Goal: Task Accomplishment & Management: Complete application form

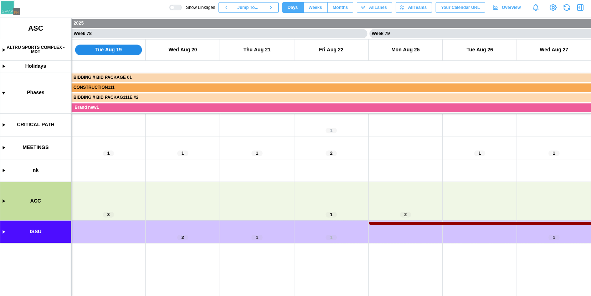
scroll to position [0, 28645]
click at [1, 147] on canvas at bounding box center [295, 157] width 591 height 278
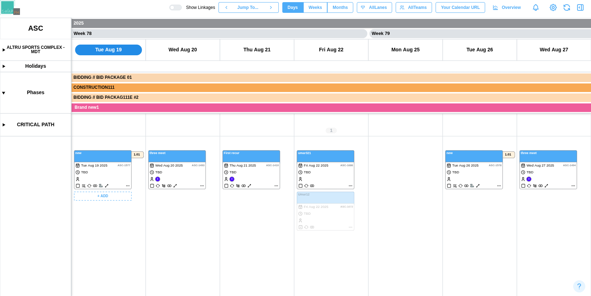
click at [107, 161] on canvas at bounding box center [295, 157] width 591 height 278
click at [186, 166] on canvas at bounding box center [295, 157] width 591 height 278
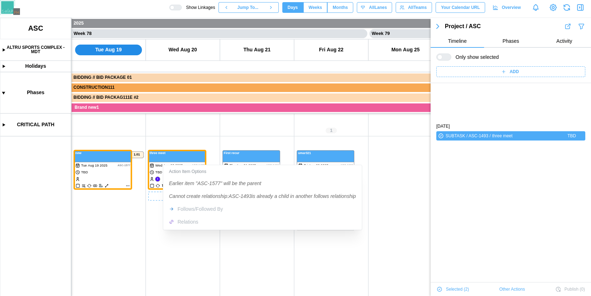
scroll to position [48, 0]
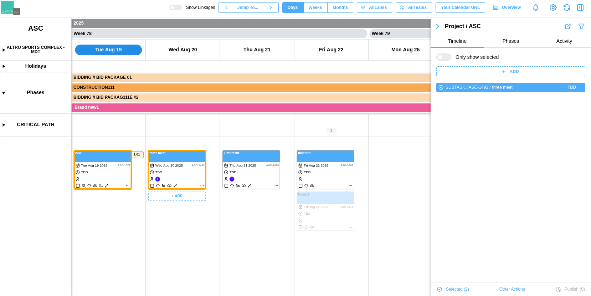
click at [155, 211] on canvas at bounding box center [295, 157] width 591 height 278
click at [283, 211] on canvas at bounding box center [295, 157] width 591 height 278
click at [244, 171] on canvas at bounding box center [295, 157] width 591 height 278
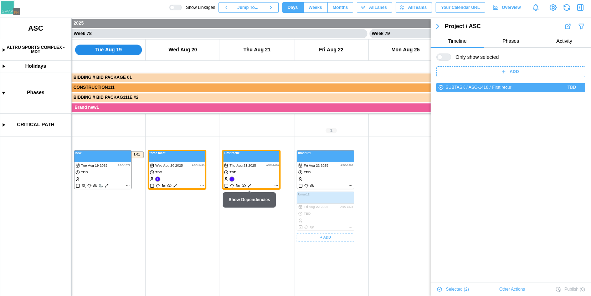
click at [321, 170] on canvas at bounding box center [295, 157] width 591 height 278
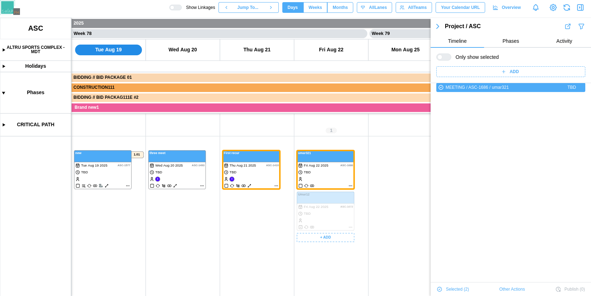
click at [288, 227] on canvas at bounding box center [295, 157] width 591 height 278
click at [309, 195] on canvas at bounding box center [295, 157] width 591 height 278
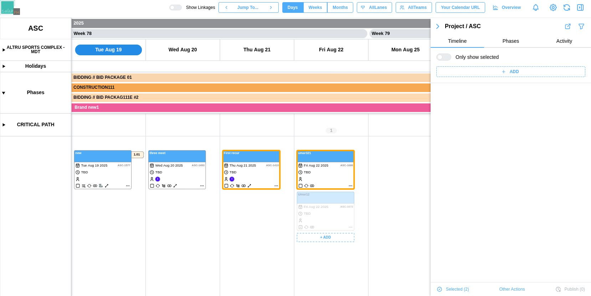
scroll to position [0, 0]
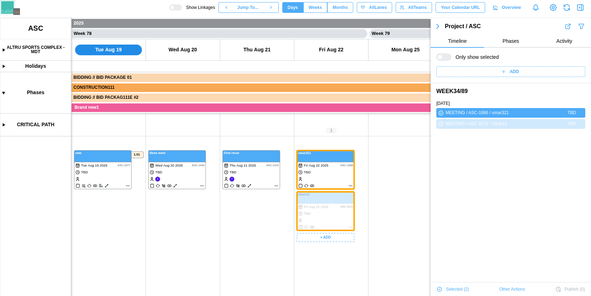
click at [257, 180] on canvas at bounding box center [295, 157] width 591 height 278
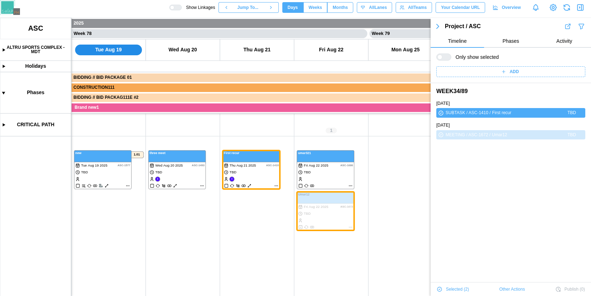
click at [258, 214] on canvas at bounding box center [295, 157] width 591 height 278
drag, startPoint x: 326, startPoint y: 137, endPoint x: 219, endPoint y: 157, distance: 108.4
click at [219, 157] on canvas at bounding box center [295, 157] width 591 height 278
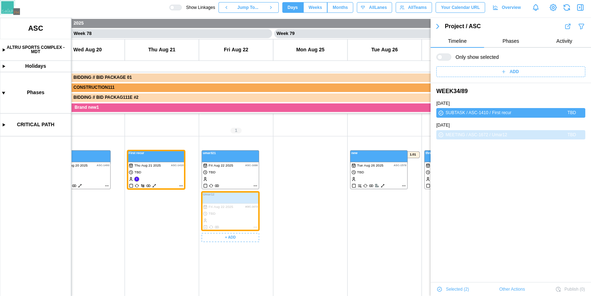
scroll to position [0, 28749]
click at [275, 173] on canvas at bounding box center [295, 157] width 591 height 278
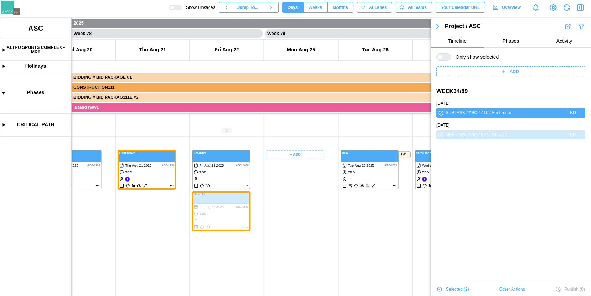
click at [327, 221] on canvas at bounding box center [295, 157] width 591 height 278
drag, startPoint x: 336, startPoint y: 224, endPoint x: 119, endPoint y: 227, distance: 216.6
click at [119, 227] on canvas at bounding box center [295, 157] width 591 height 278
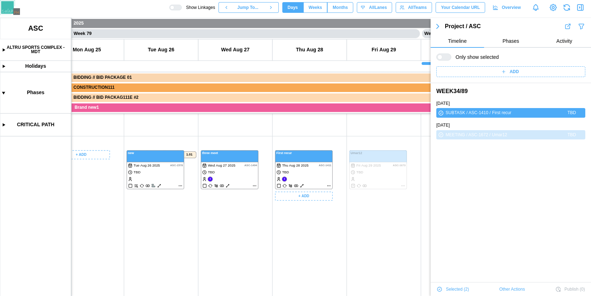
drag, startPoint x: 318, startPoint y: 220, endPoint x: 295, endPoint y: 221, distance: 22.8
click at [296, 221] on canvas at bounding box center [295, 157] width 591 height 278
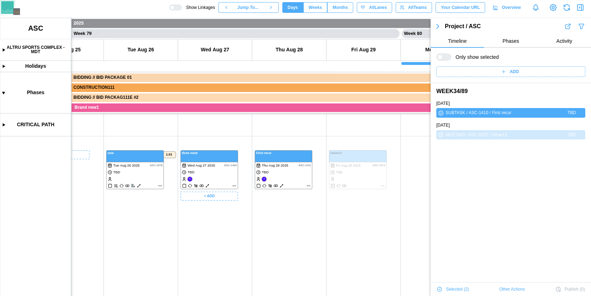
click at [213, 199] on canvas at bounding box center [295, 157] width 591 height 278
click at [221, 211] on div "Create Task" at bounding box center [212, 210] width 35 height 6
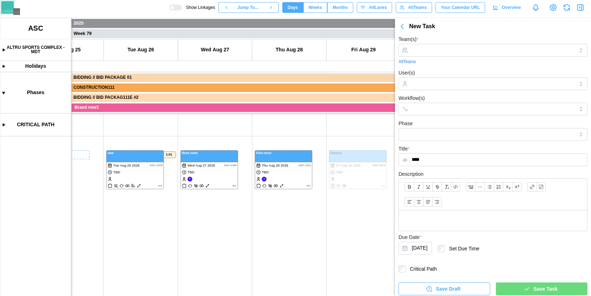
type input "****"
click at [521, 283] on div "Save Task" at bounding box center [540, 289] width 80 height 12
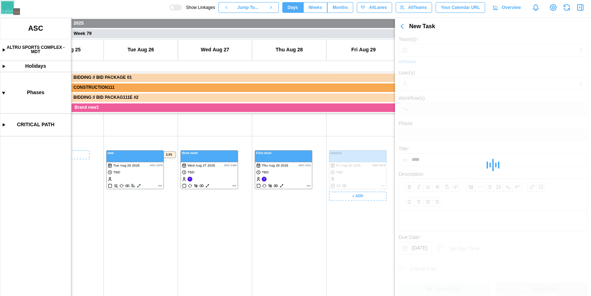
scroll to position [0, 29097]
drag, startPoint x: 332, startPoint y: 243, endPoint x: 217, endPoint y: 257, distance: 116.0
click at [217, 257] on canvas at bounding box center [295, 157] width 591 height 278
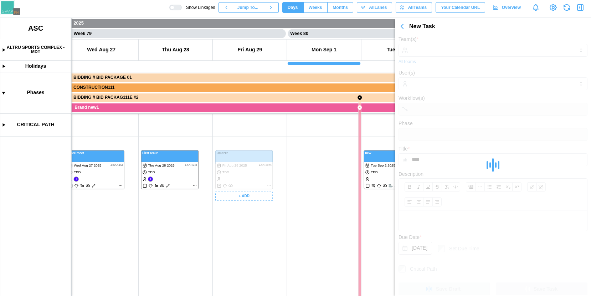
drag, startPoint x: 218, startPoint y: 247, endPoint x: 333, endPoint y: 152, distance: 149.0
click at [332, 153] on canvas at bounding box center [295, 157] width 591 height 278
drag, startPoint x: 270, startPoint y: 227, endPoint x: 301, endPoint y: 138, distance: 93.8
click at [299, 139] on canvas at bounding box center [295, 157] width 591 height 278
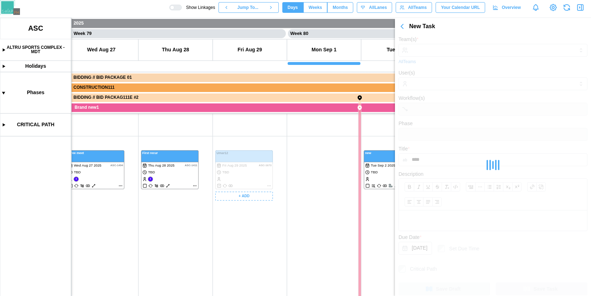
scroll to position [178, 0]
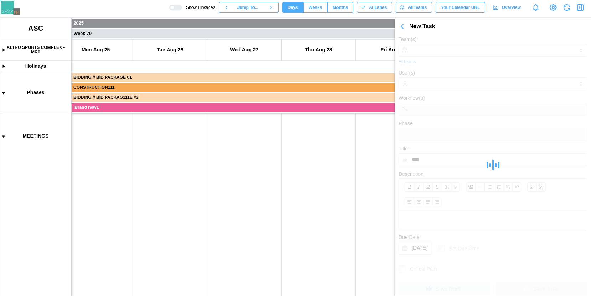
drag, startPoint x: 271, startPoint y: 233, endPoint x: 320, endPoint y: 158, distance: 89.9
click at [318, 157] on canvas at bounding box center [295, 157] width 591 height 278
drag, startPoint x: 257, startPoint y: 244, endPoint x: 279, endPoint y: 154, distance: 92.1
click at [278, 159] on canvas at bounding box center [295, 157] width 591 height 278
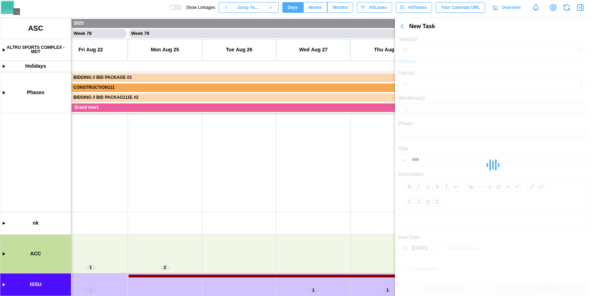
drag, startPoint x: 272, startPoint y: 245, endPoint x: 256, endPoint y: 143, distance: 103.1
click at [256, 143] on canvas at bounding box center [295, 157] width 591 height 278
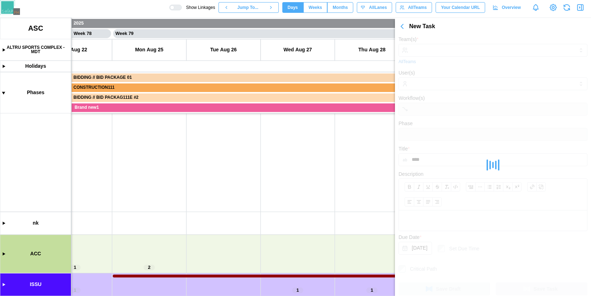
click at [579, 6] on icon "button" at bounding box center [580, 7] width 9 height 9
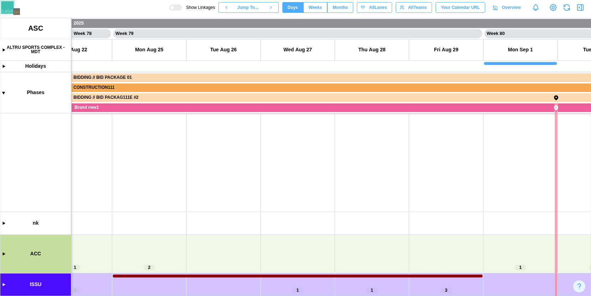
drag, startPoint x: 303, startPoint y: 216, endPoint x: 287, endPoint y: 157, distance: 61.2
click at [293, 173] on canvas at bounding box center [295, 157] width 591 height 278
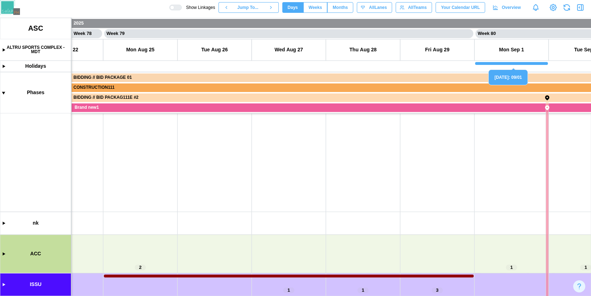
click at [4, 254] on canvas at bounding box center [295, 157] width 591 height 278
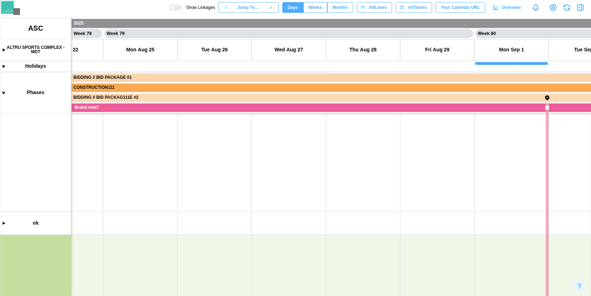
click at [200, 105] on canvas at bounding box center [295, 157] width 591 height 278
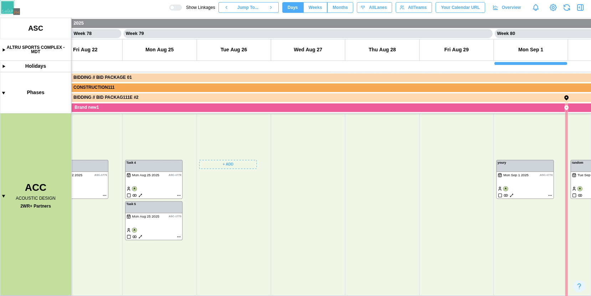
scroll to position [413, 0]
drag, startPoint x: 253, startPoint y: 210, endPoint x: 275, endPoint y: 193, distance: 28.2
click at [285, 213] on canvas at bounding box center [295, 157] width 591 height 278
click at [270, 171] on canvas at bounding box center [295, 157] width 591 height 278
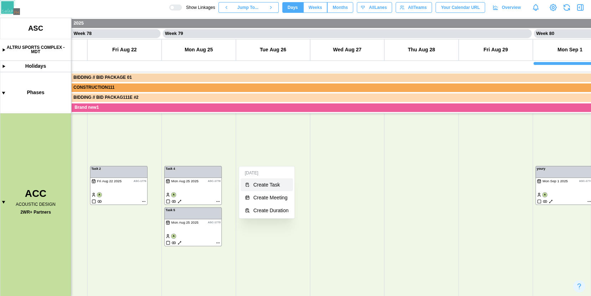
click at [271, 186] on div "Create Task" at bounding box center [270, 185] width 35 height 6
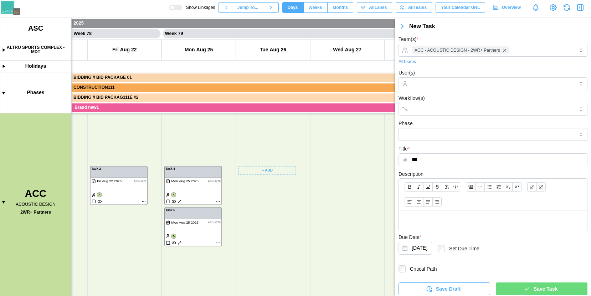
type input "***"
click at [540, 293] on span "Save Task" at bounding box center [545, 289] width 24 height 12
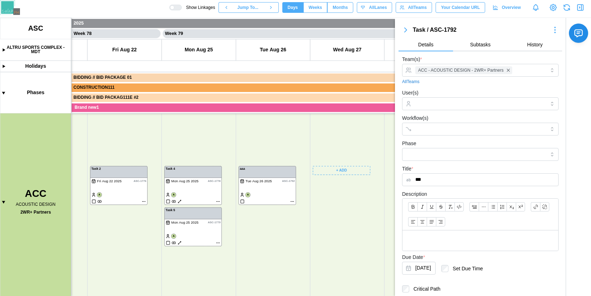
drag, startPoint x: 247, startPoint y: 223, endPoint x: 214, endPoint y: 224, distance: 32.8
click at [214, 224] on canvas at bounding box center [295, 157] width 591 height 278
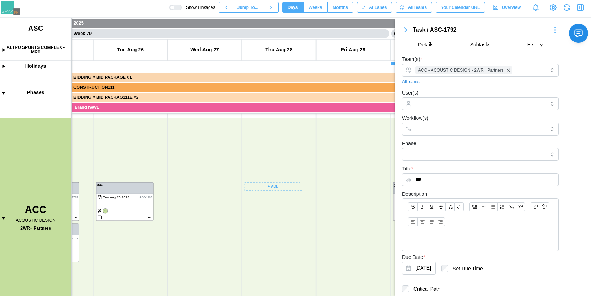
click at [258, 189] on canvas at bounding box center [295, 157] width 591 height 278
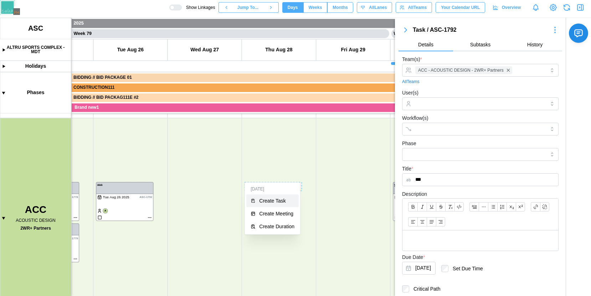
click at [265, 204] on button "Create Task" at bounding box center [272, 200] width 52 height 13
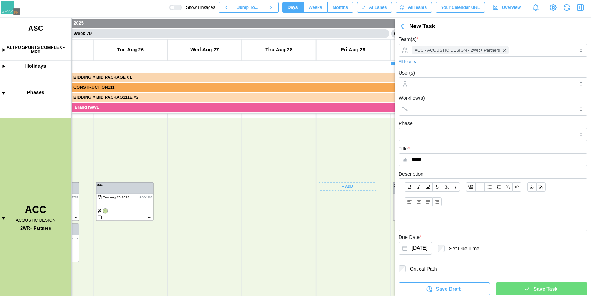
type input "*****"
click at [523, 284] on div "Save Task" at bounding box center [540, 289] width 80 height 12
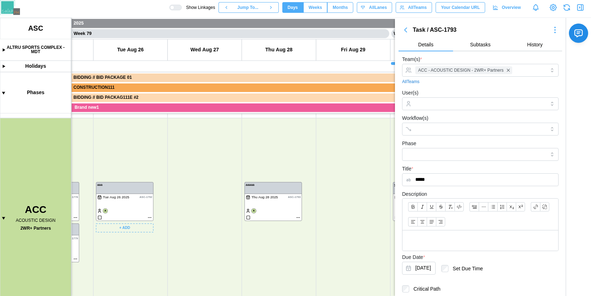
click at [127, 200] on canvas at bounding box center [295, 157] width 591 height 278
click at [256, 193] on canvas at bounding box center [295, 157] width 591 height 278
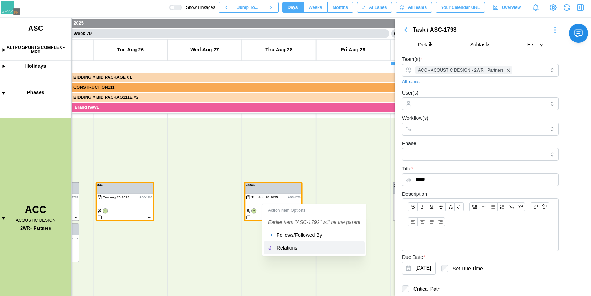
click at [294, 245] on div "Relations" at bounding box center [318, 248] width 84 height 6
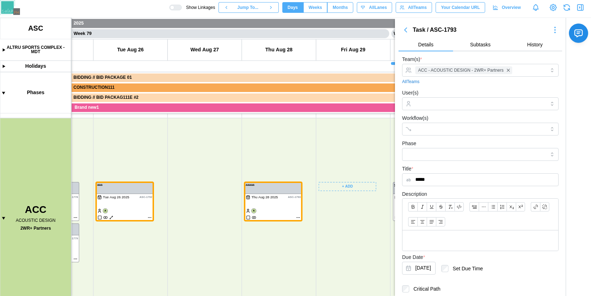
click at [358, 170] on canvas at bounding box center [295, 157] width 591 height 278
drag, startPoint x: 285, startPoint y: 151, endPoint x: 292, endPoint y: 149, distance: 7.4
click at [292, 149] on canvas at bounding box center [295, 157] width 591 height 278
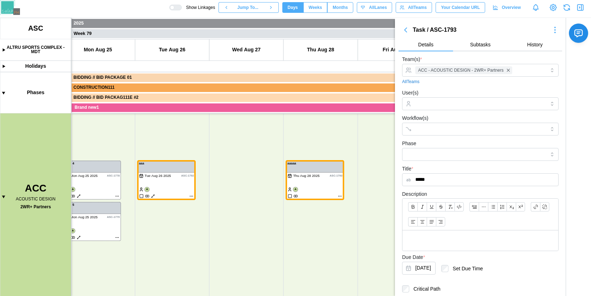
click at [565, 7] on icon "button" at bounding box center [566, 7] width 9 height 9
drag, startPoint x: 214, startPoint y: 141, endPoint x: 247, endPoint y: 261, distance: 124.6
click at [247, 269] on canvas at bounding box center [295, 157] width 591 height 278
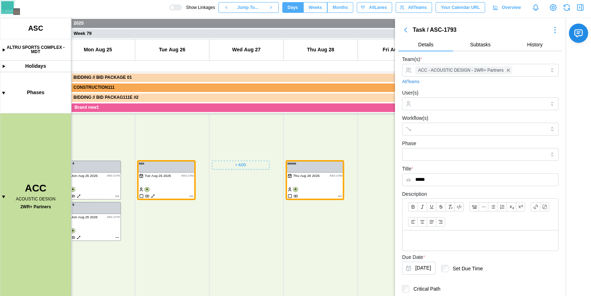
drag, startPoint x: 252, startPoint y: 149, endPoint x: 244, endPoint y: 256, distance: 106.8
click at [244, 256] on canvas at bounding box center [295, 157] width 591 height 278
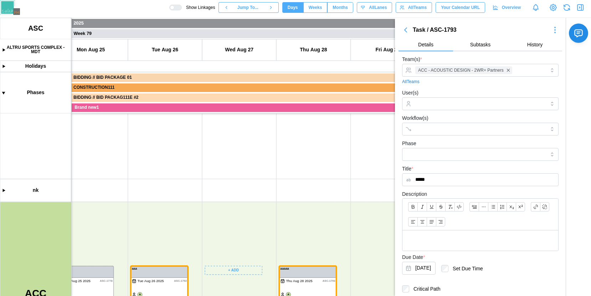
drag, startPoint x: 264, startPoint y: 231, endPoint x: 266, endPoint y: 281, distance: 49.6
click at [266, 281] on canvas at bounding box center [295, 157] width 591 height 278
drag, startPoint x: 263, startPoint y: 208, endPoint x: 289, endPoint y: 254, distance: 53.1
click at [289, 255] on canvas at bounding box center [295, 157] width 591 height 278
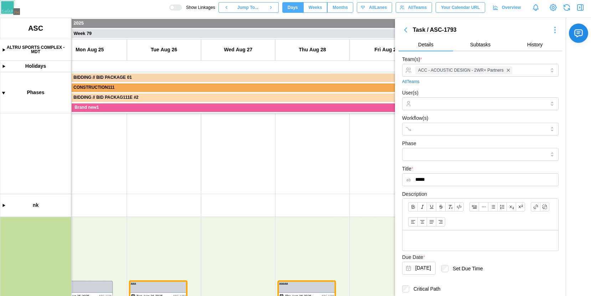
scroll to position [234, 0]
drag, startPoint x: 264, startPoint y: 252, endPoint x: 248, endPoint y: 276, distance: 29.5
click at [251, 276] on canvas at bounding box center [295, 157] width 591 height 278
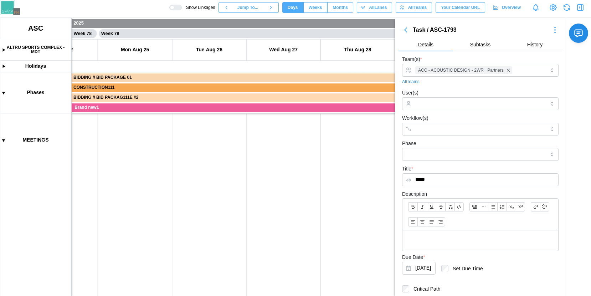
scroll to position [293, 0]
drag, startPoint x: 273, startPoint y: 224, endPoint x: 296, endPoint y: 111, distance: 115.6
click at [293, 125] on canvas at bounding box center [295, 157] width 591 height 278
drag, startPoint x: 316, startPoint y: 150, endPoint x: 339, endPoint y: 134, distance: 28.1
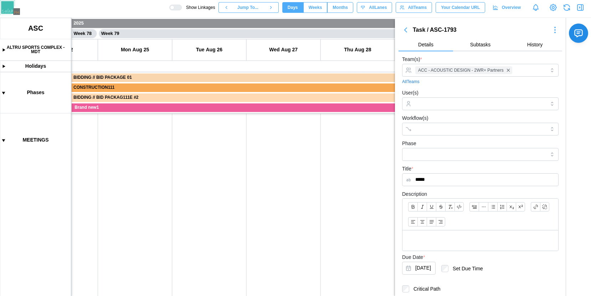
click at [338, 134] on canvas at bounding box center [295, 157] width 591 height 278
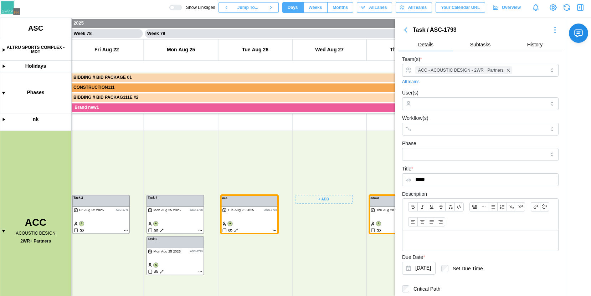
drag, startPoint x: 325, startPoint y: 170, endPoint x: 359, endPoint y: 143, distance: 43.3
click at [359, 143] on canvas at bounding box center [295, 157] width 591 height 278
drag, startPoint x: 283, startPoint y: 244, endPoint x: 223, endPoint y: 188, distance: 81.7
click at [223, 188] on canvas at bounding box center [295, 157] width 591 height 278
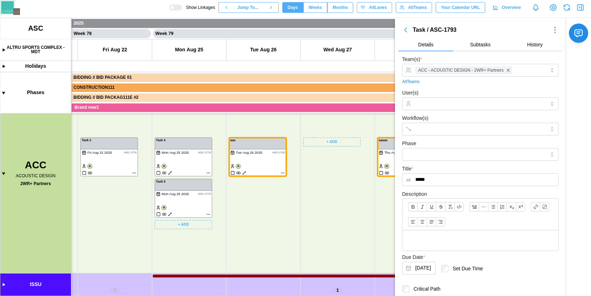
scroll to position [0, 28861]
